Goal: Task Accomplishment & Management: Use online tool/utility

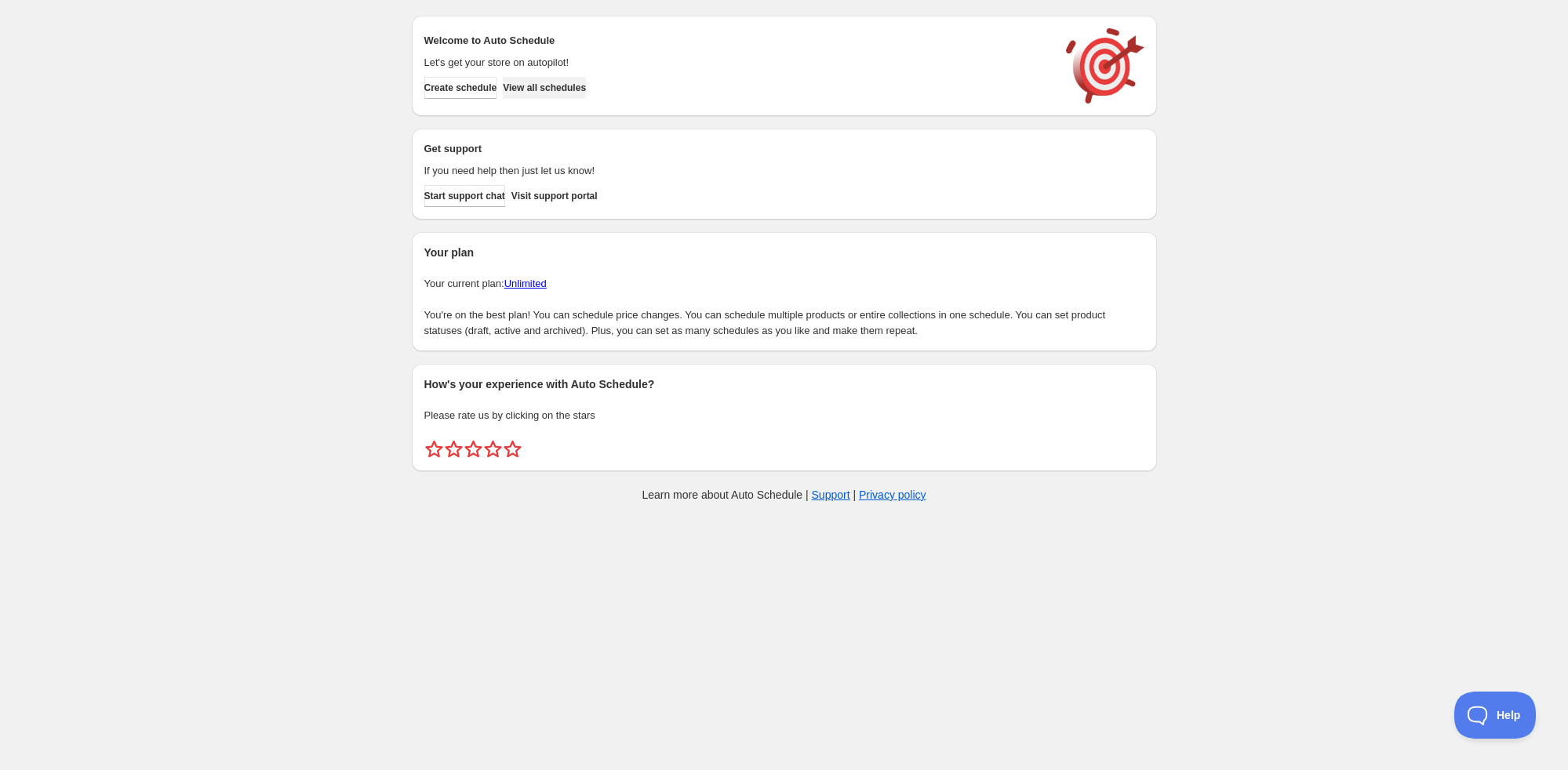
click at [568, 97] on button "View all schedules" at bounding box center [543, 88] width 83 height 22
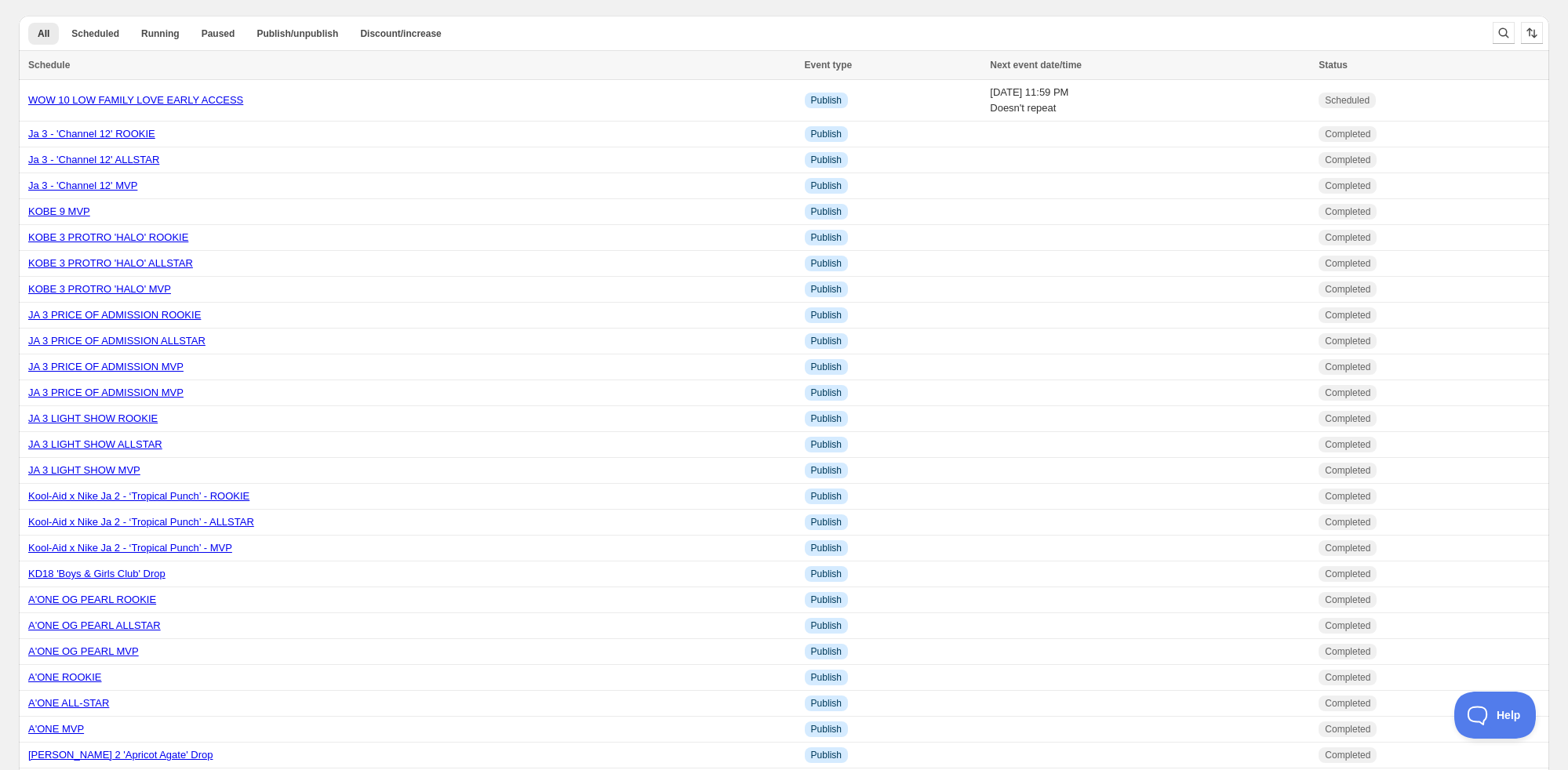
click at [650, 2] on div "Create schedule Help & support Cancel Discount prices Schedule a discount, sale…" at bounding box center [784, 727] width 1530 height 1455
click at [177, 95] on link "WOW 10 LOW FAMILY LOVE EARLY ACCESS" at bounding box center [136, 100] width 215 height 12
